Goal: Find specific page/section: Find specific page/section

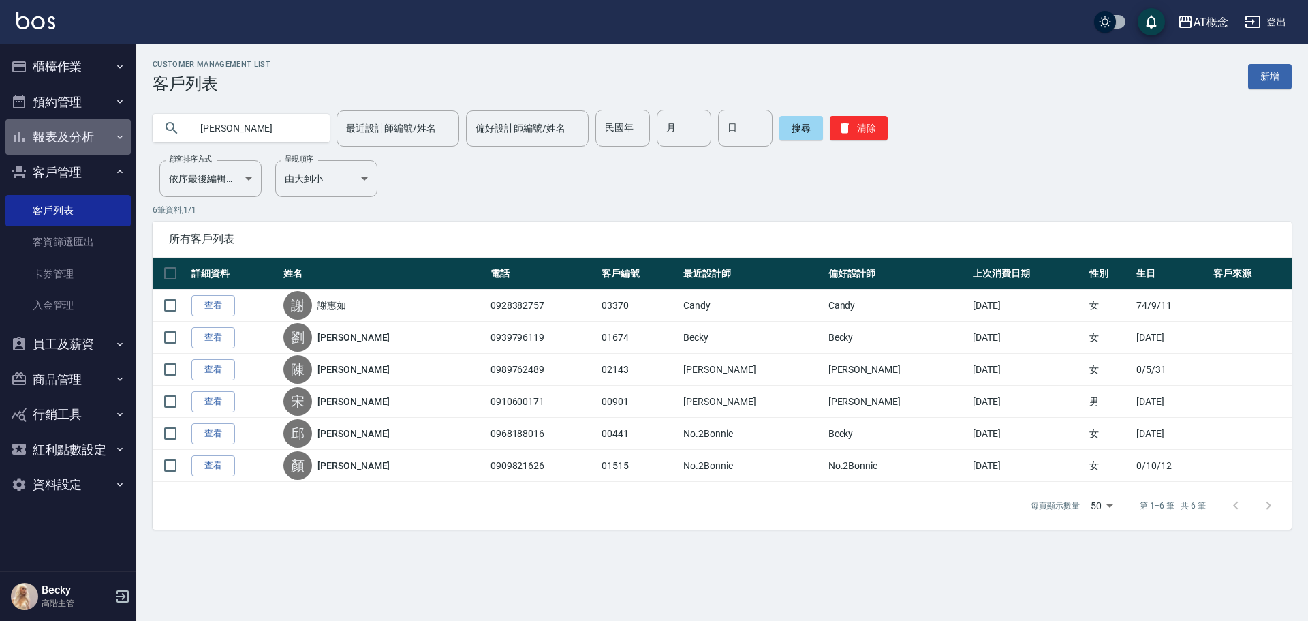
click at [123, 132] on icon "button" at bounding box center [119, 137] width 11 height 11
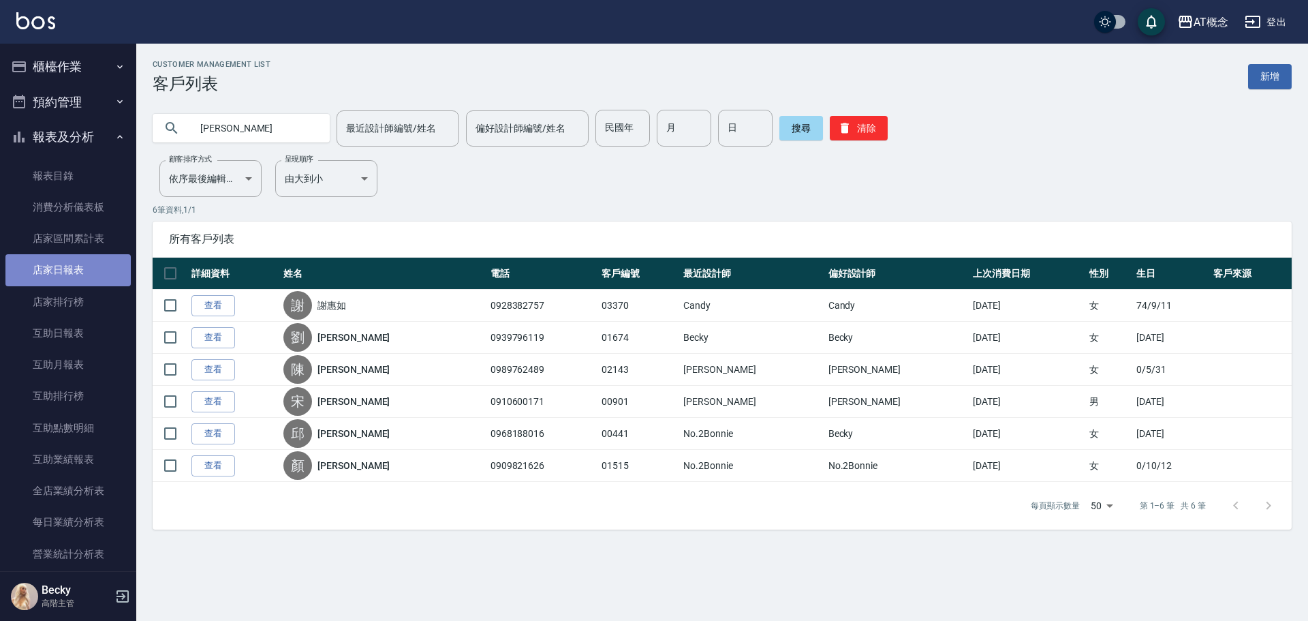
click at [87, 273] on link "店家日報表" at bounding box center [67, 269] width 125 height 31
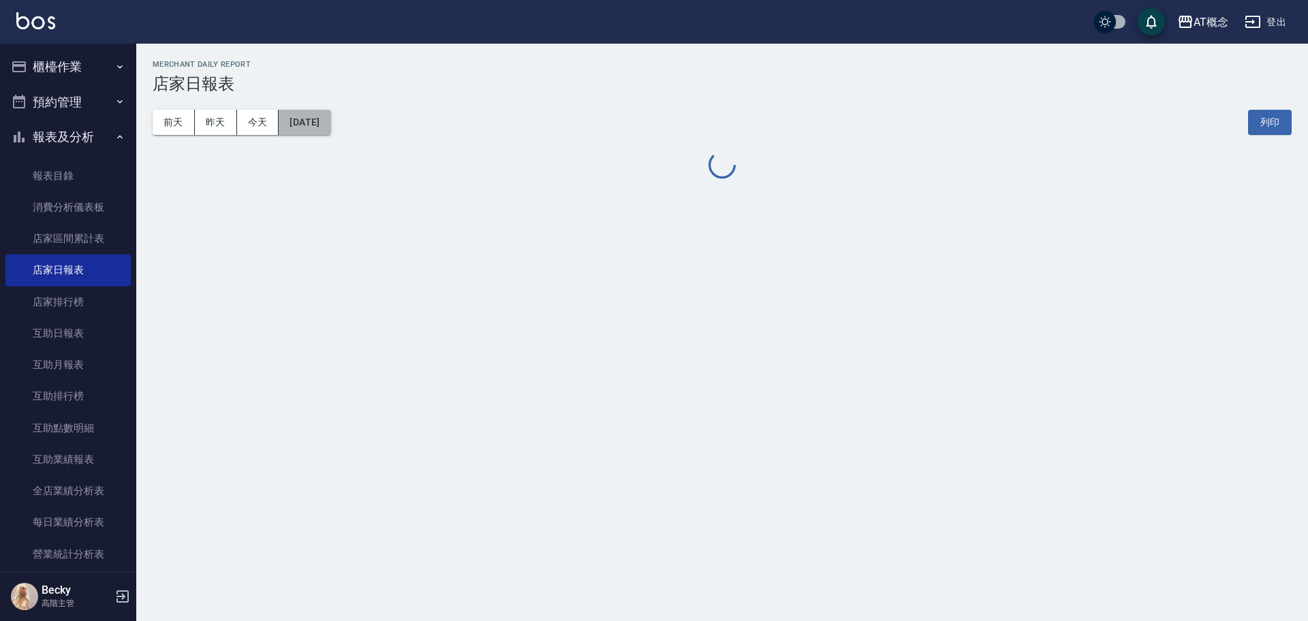
click at [330, 122] on button "[DATE]" at bounding box center [305, 122] width 52 height 25
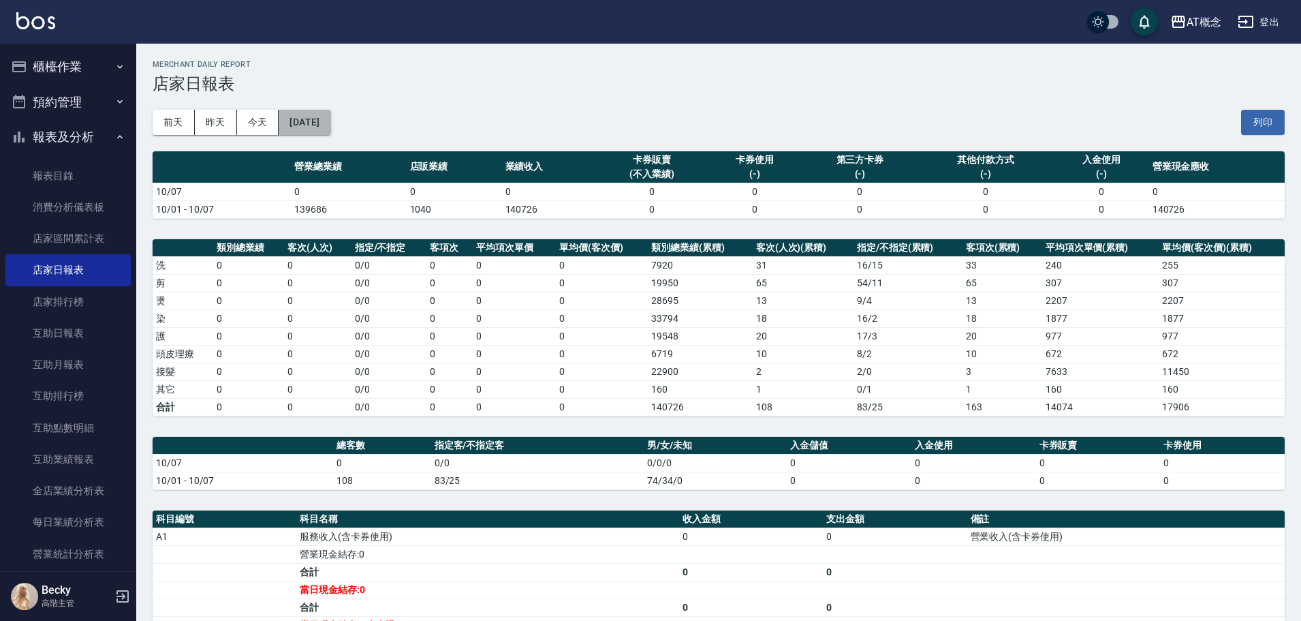
click at [302, 117] on button "[DATE]" at bounding box center [305, 122] width 52 height 25
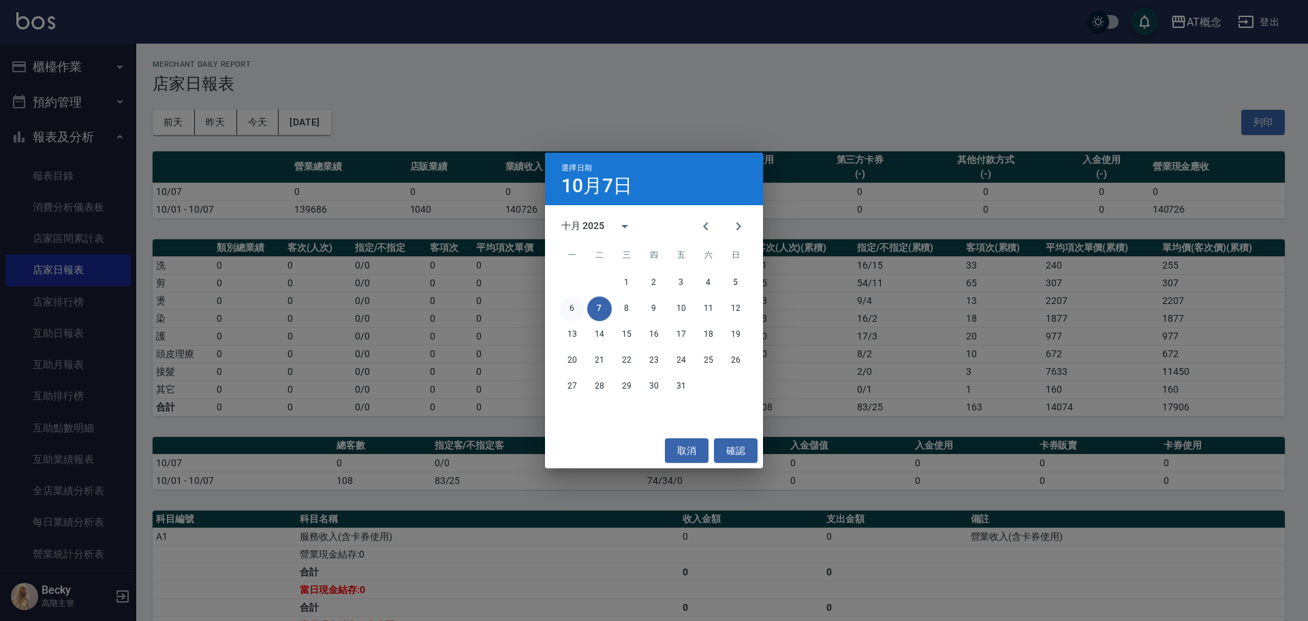
click at [577, 309] on button "6" at bounding box center [572, 308] width 25 height 25
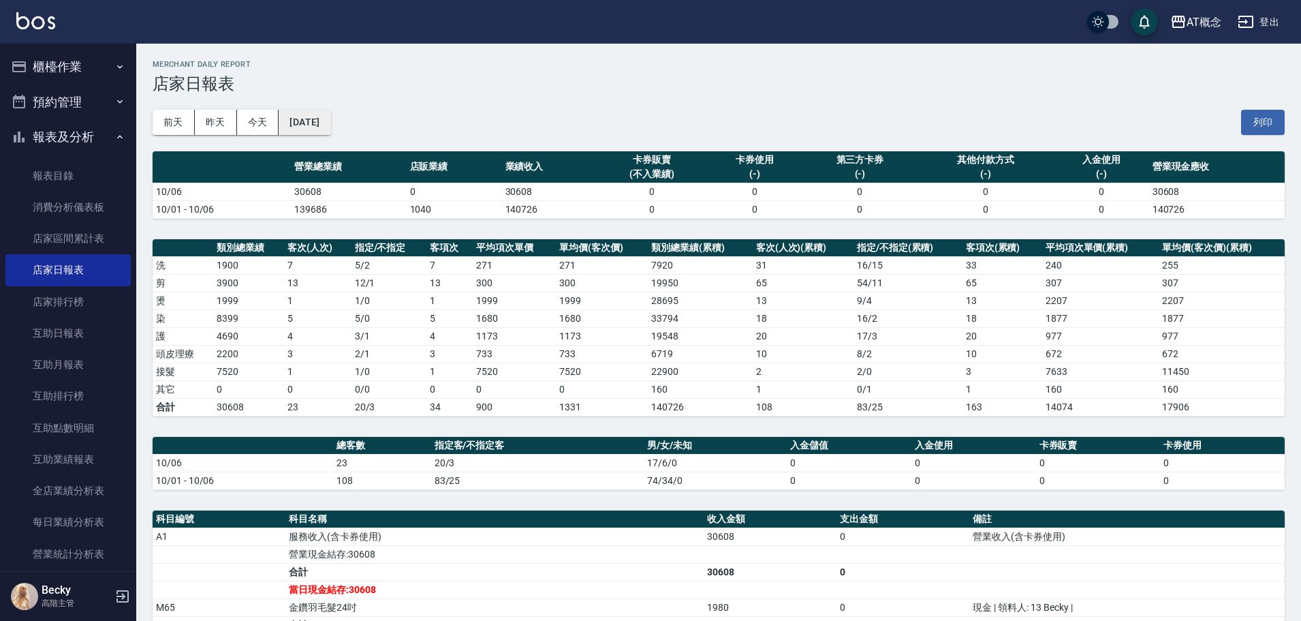
click at [330, 125] on button "[DATE]" at bounding box center [305, 122] width 52 height 25
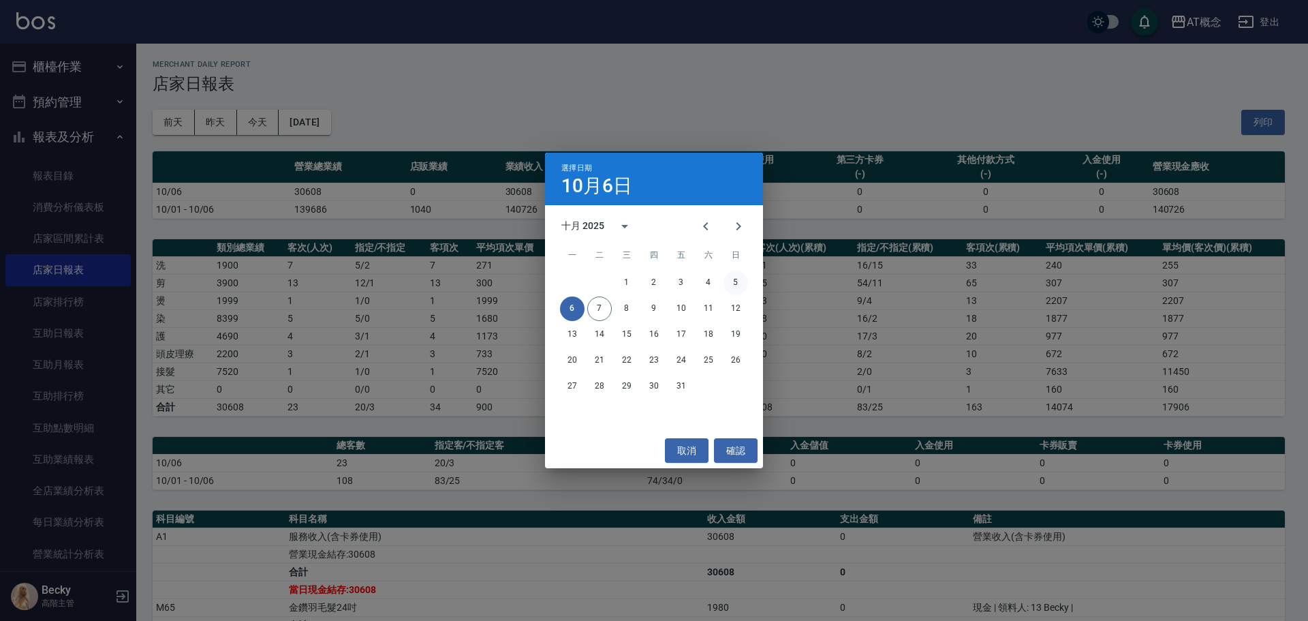
click at [743, 287] on button "5" at bounding box center [736, 283] width 25 height 25
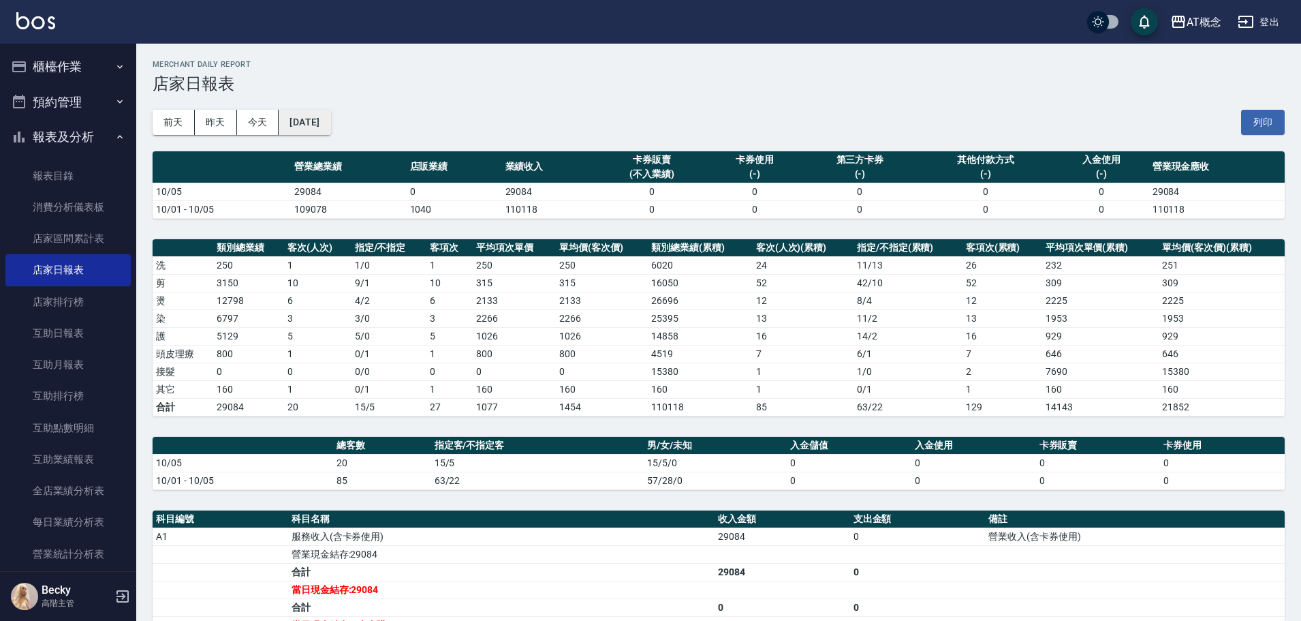
click at [330, 119] on button "[DATE]" at bounding box center [305, 122] width 52 height 25
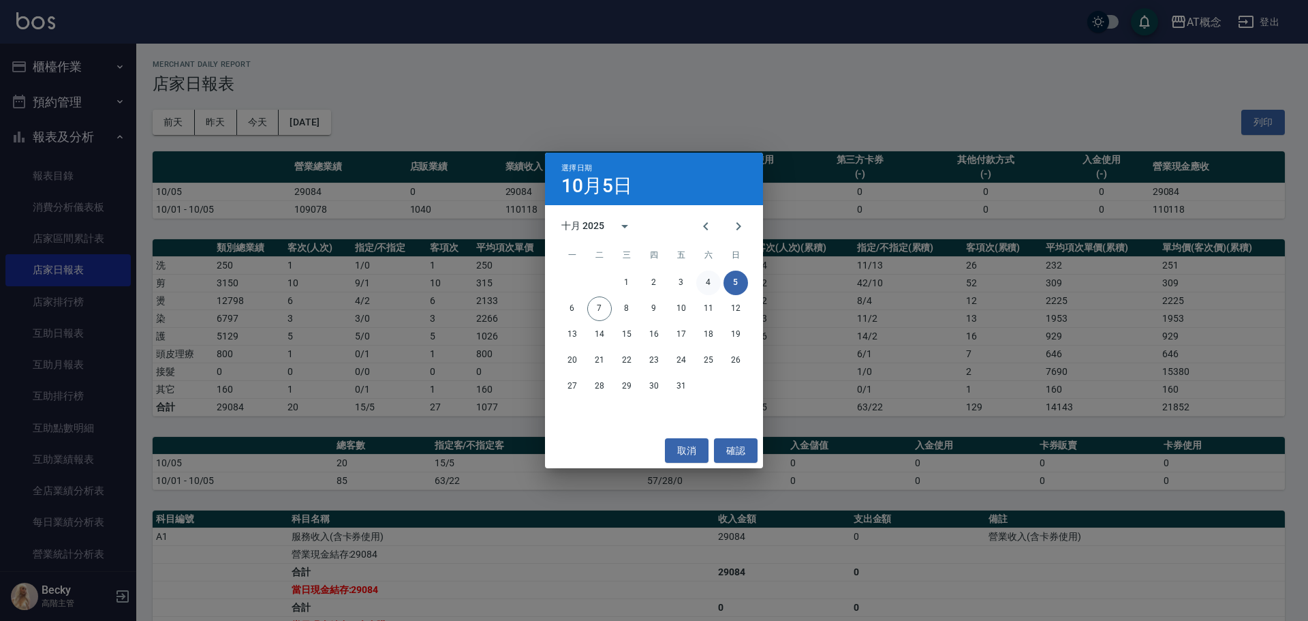
click at [713, 280] on button "4" at bounding box center [708, 283] width 25 height 25
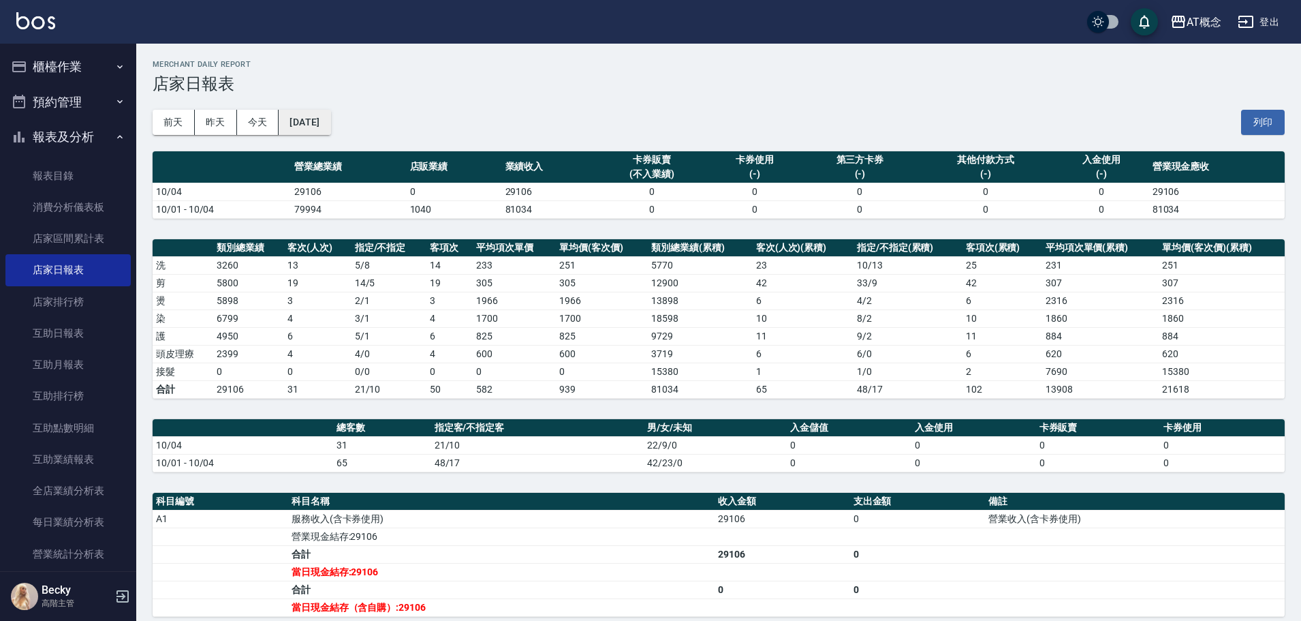
click at [294, 119] on button "[DATE]" at bounding box center [305, 122] width 52 height 25
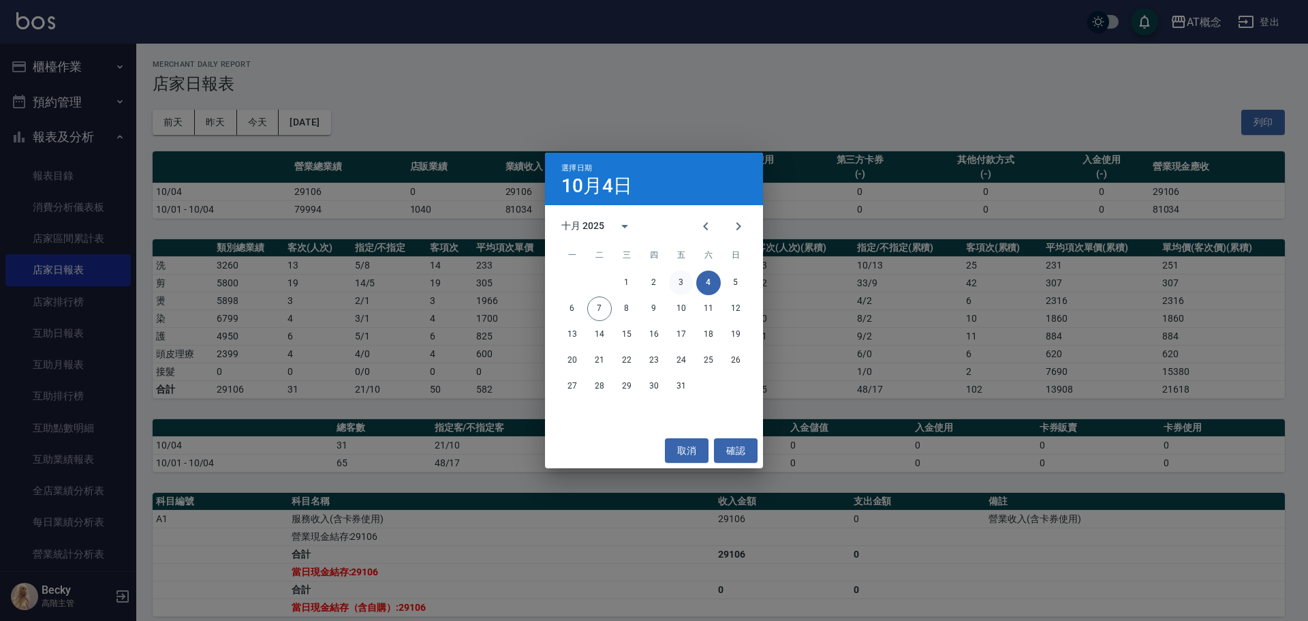
click at [682, 283] on button "3" at bounding box center [681, 283] width 25 height 25
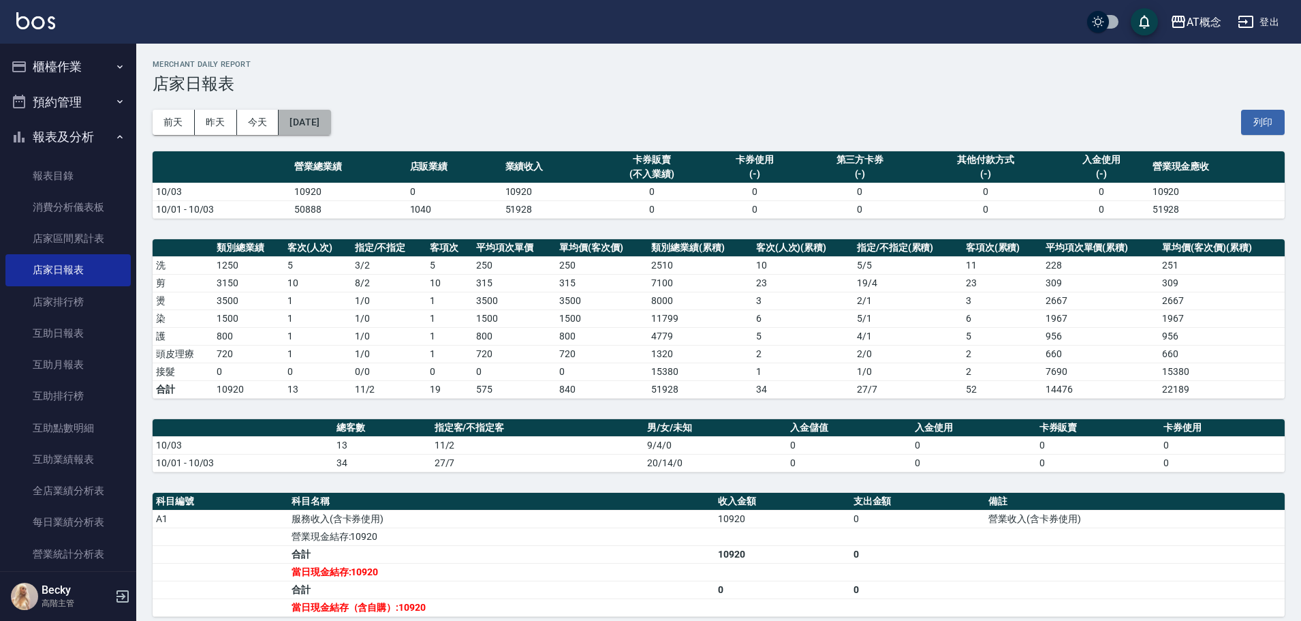
click at [318, 114] on button "[DATE]" at bounding box center [305, 122] width 52 height 25
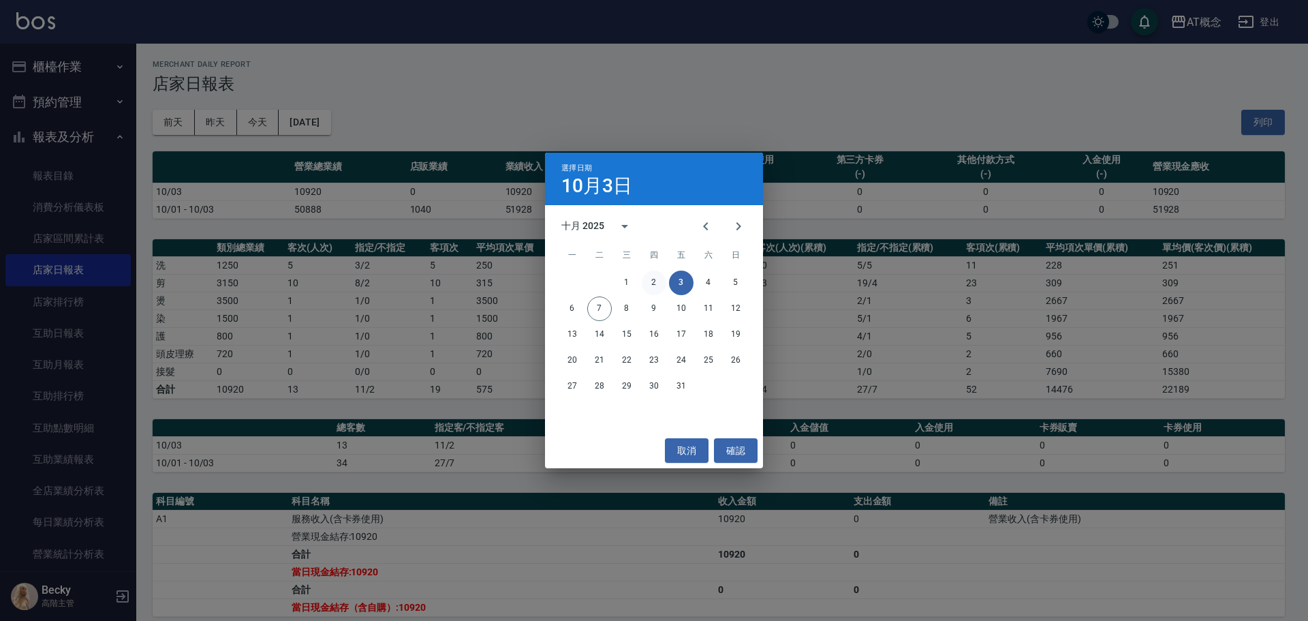
click at [660, 282] on button "2" at bounding box center [654, 283] width 25 height 25
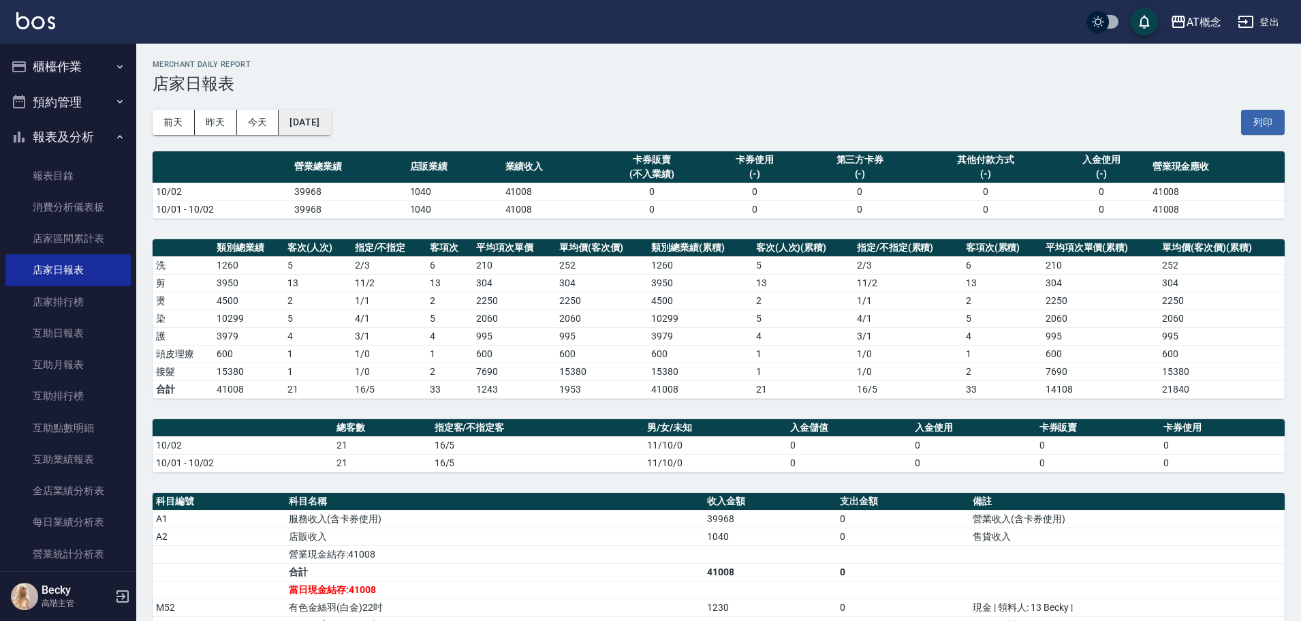
click at [330, 130] on button "[DATE]" at bounding box center [305, 122] width 52 height 25
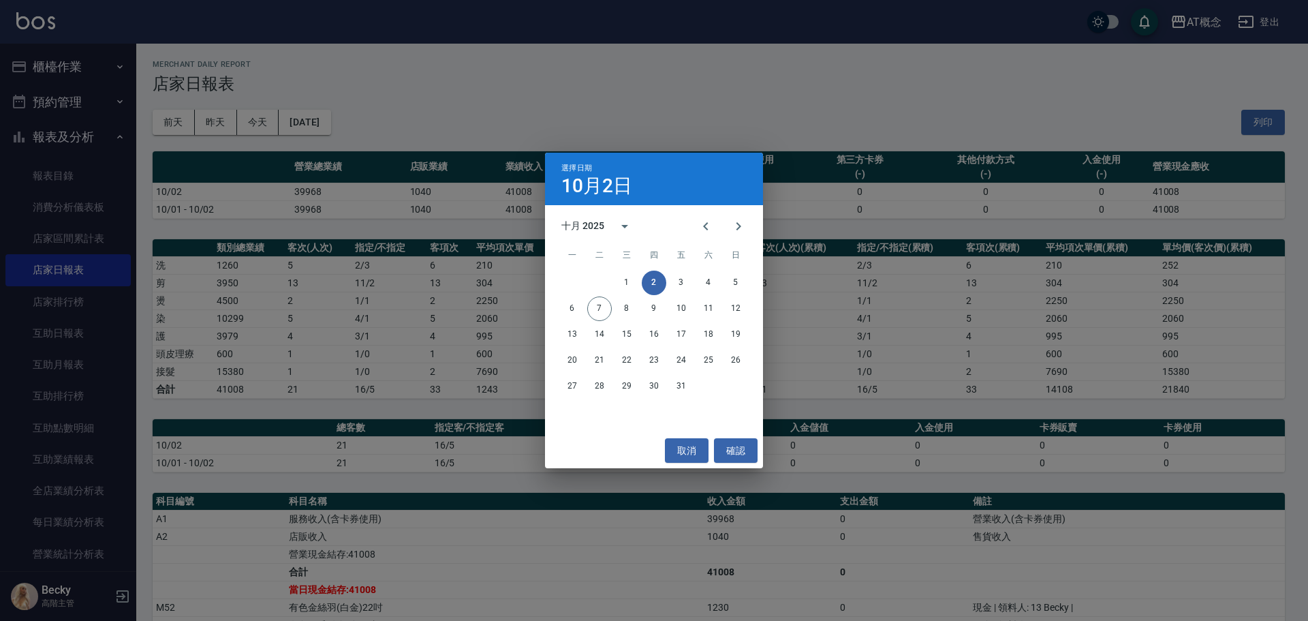
click at [556, 114] on div "選擇日期 [DATE] 十月 2025 一 二 三 四 五 六 日 1 2 3 4 5 6 7 8 9 10 11 12 13 14 15 16 17 18 …" at bounding box center [654, 310] width 1308 height 621
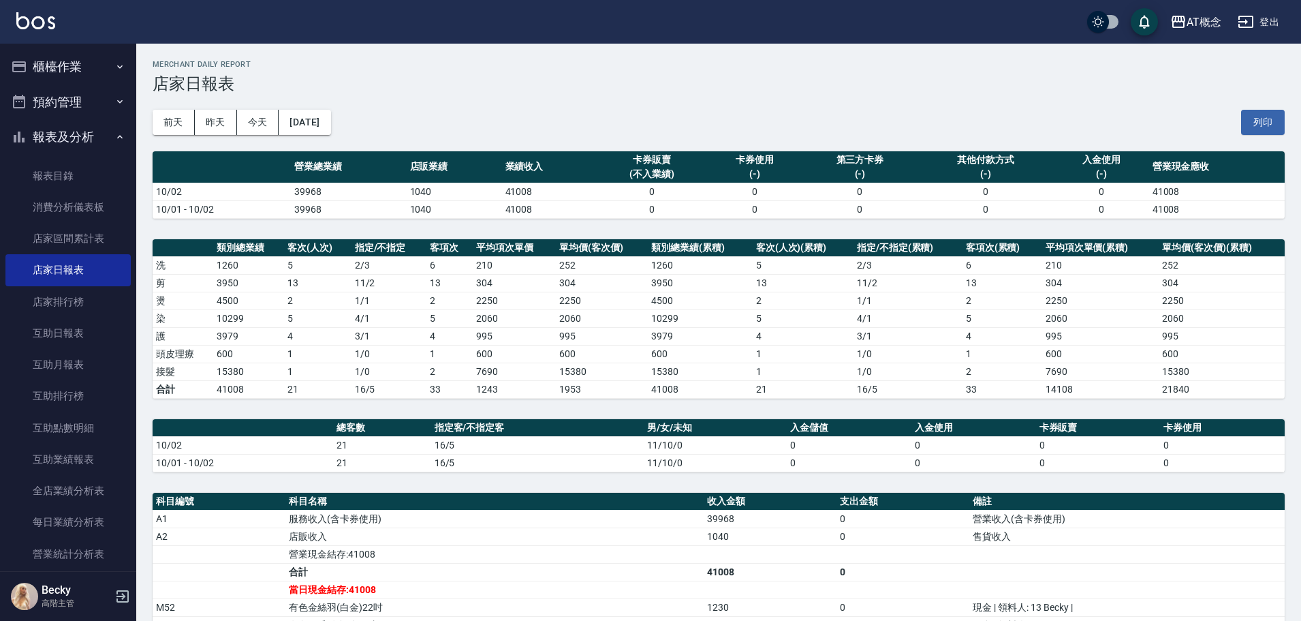
click at [69, 52] on button "櫃檯作業" at bounding box center [67, 66] width 125 height 35
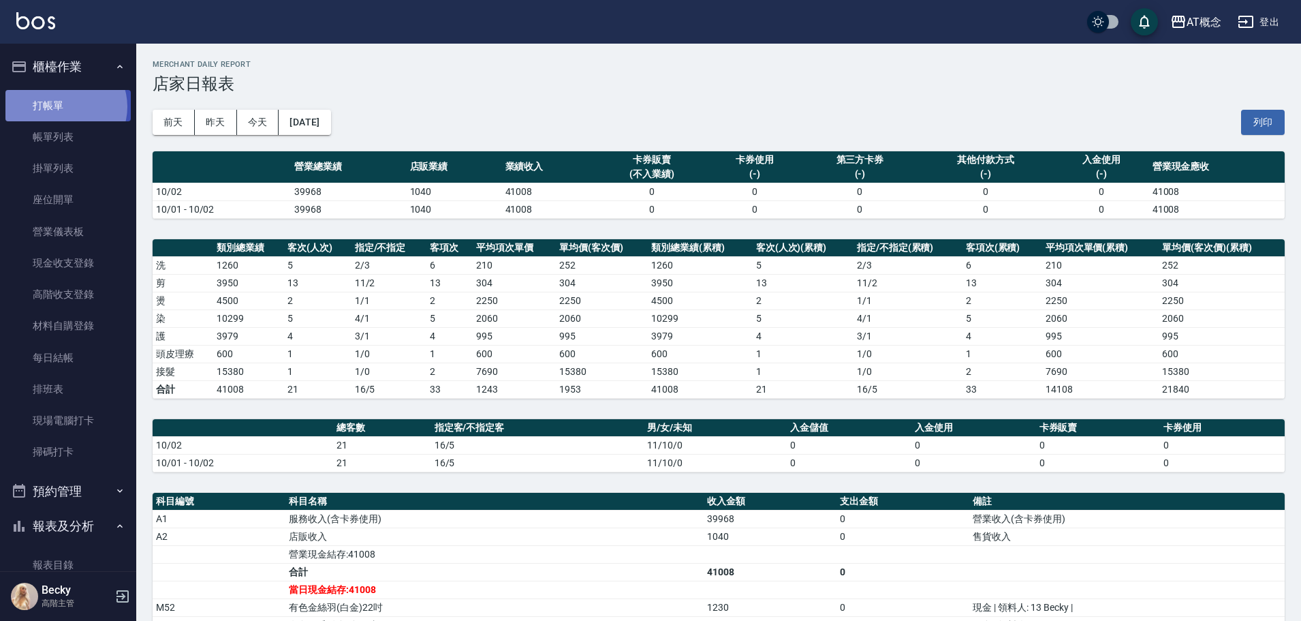
click at [64, 106] on link "打帳單" at bounding box center [67, 105] width 125 height 31
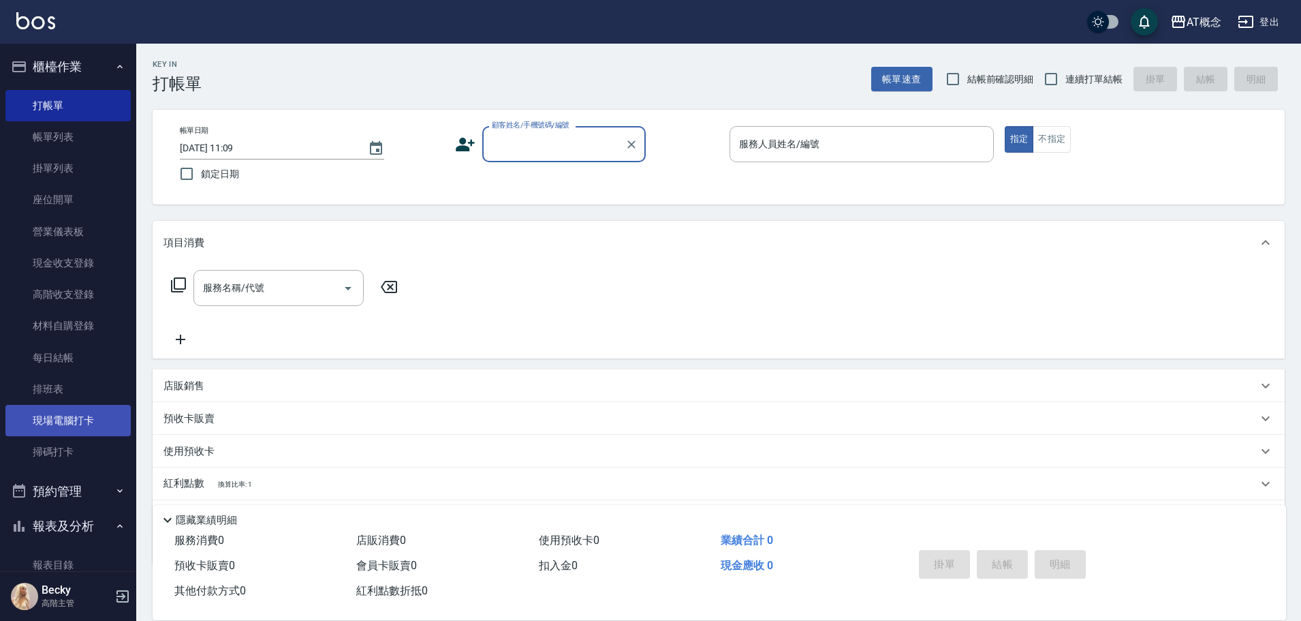
scroll to position [136, 0]
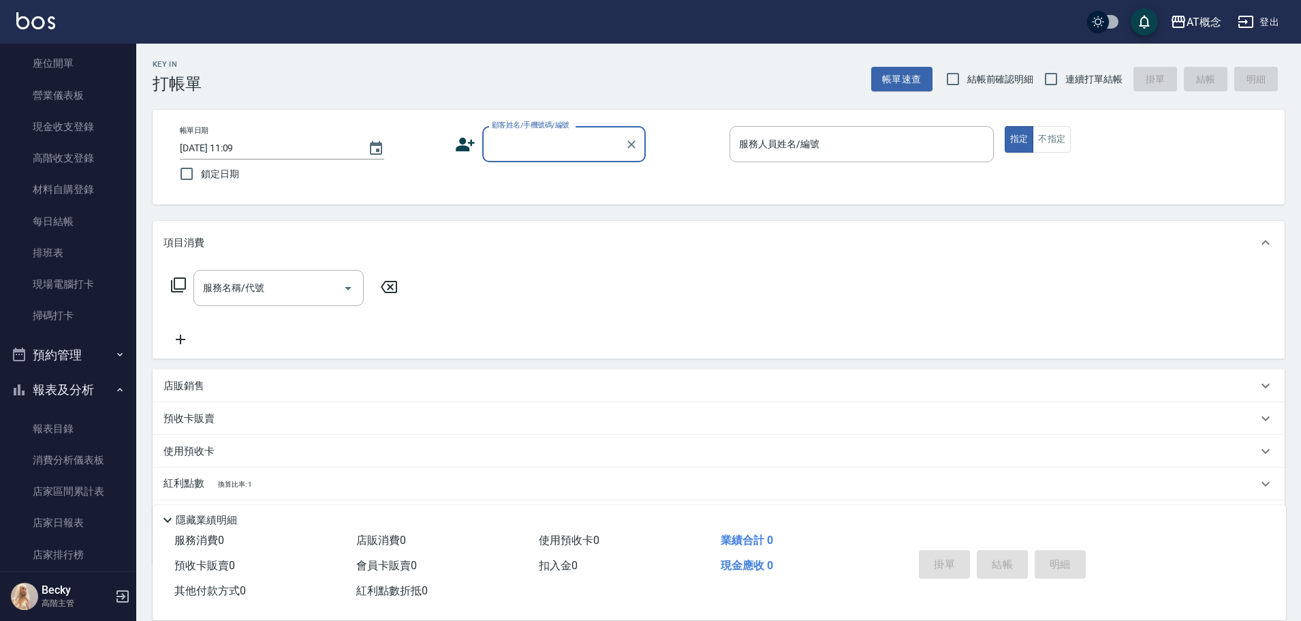
click at [84, 387] on button "報表及分析" at bounding box center [67, 389] width 125 height 35
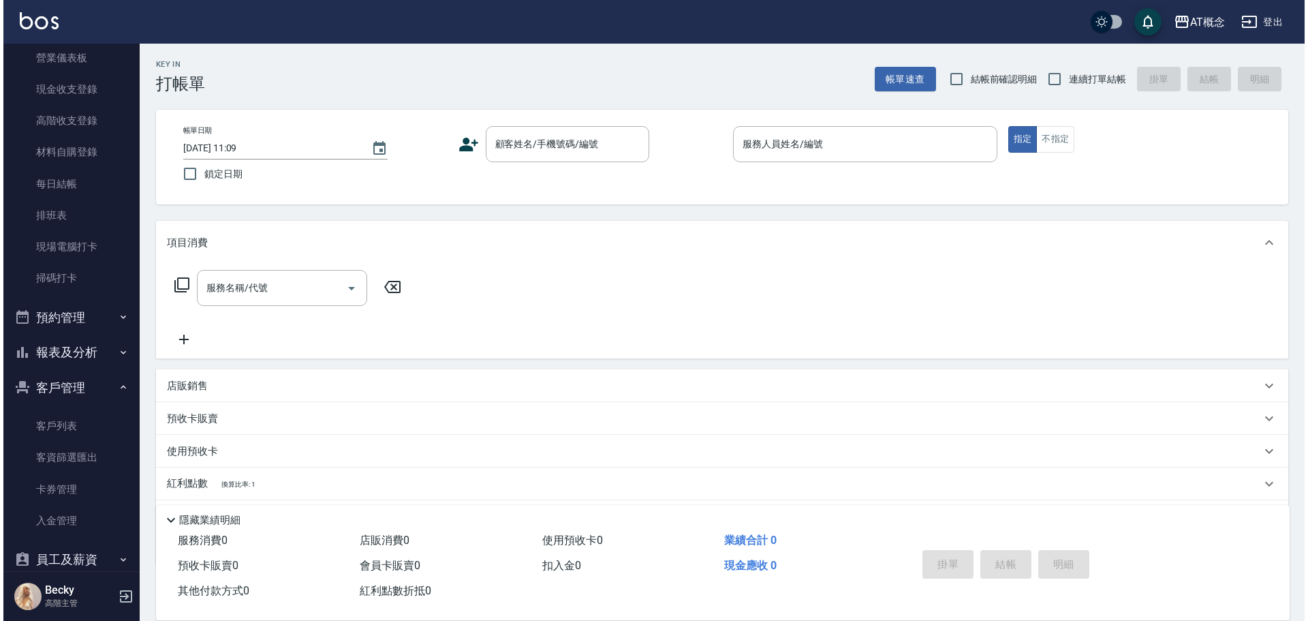
scroll to position [273, 0]
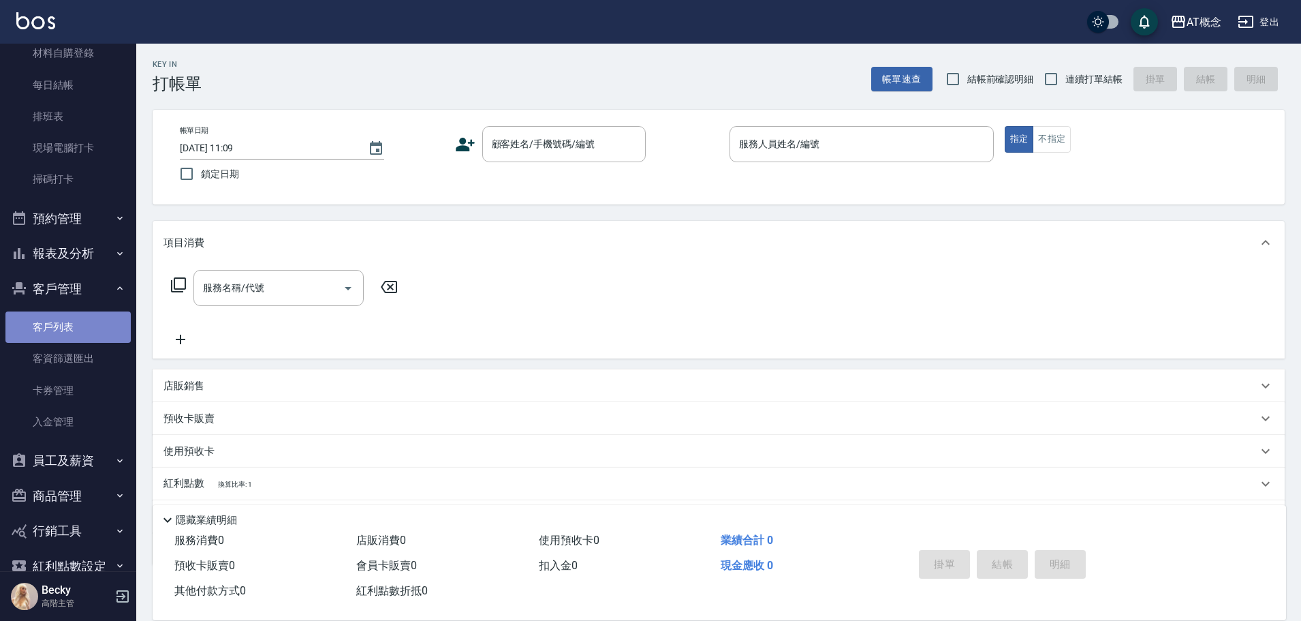
click at [90, 327] on link "客戶列表" at bounding box center [67, 326] width 125 height 31
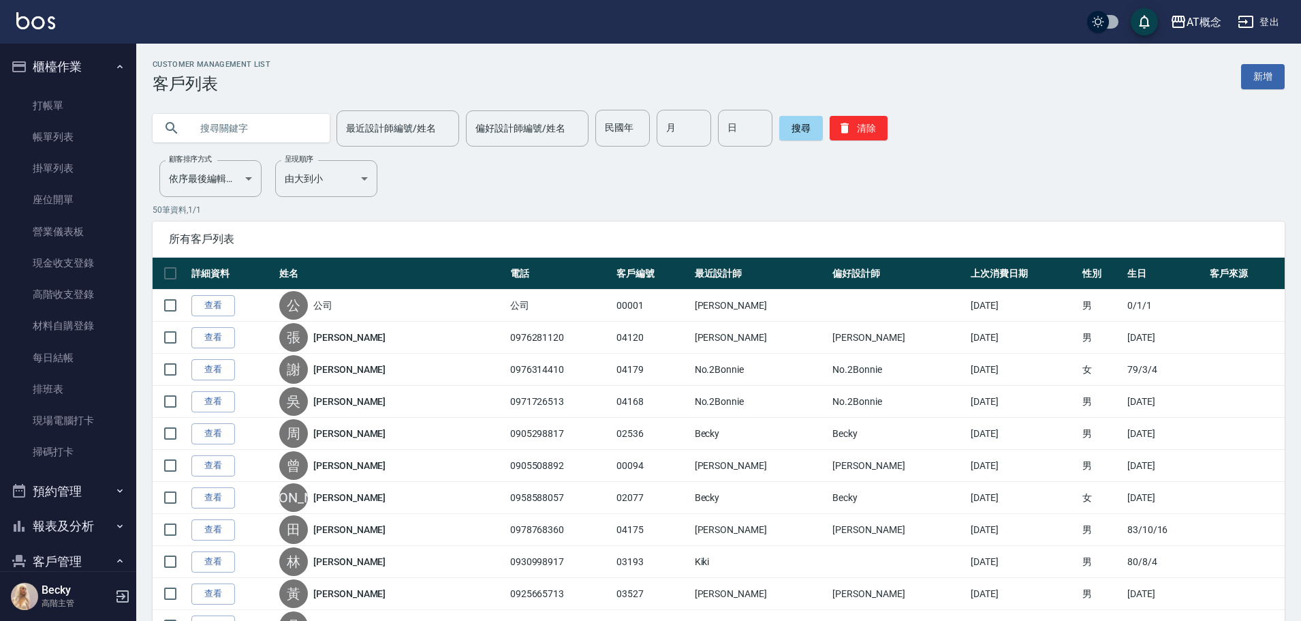
click at [94, 60] on button "櫃檯作業" at bounding box center [67, 66] width 125 height 35
